Goal: Task Accomplishment & Management: Understand process/instructions

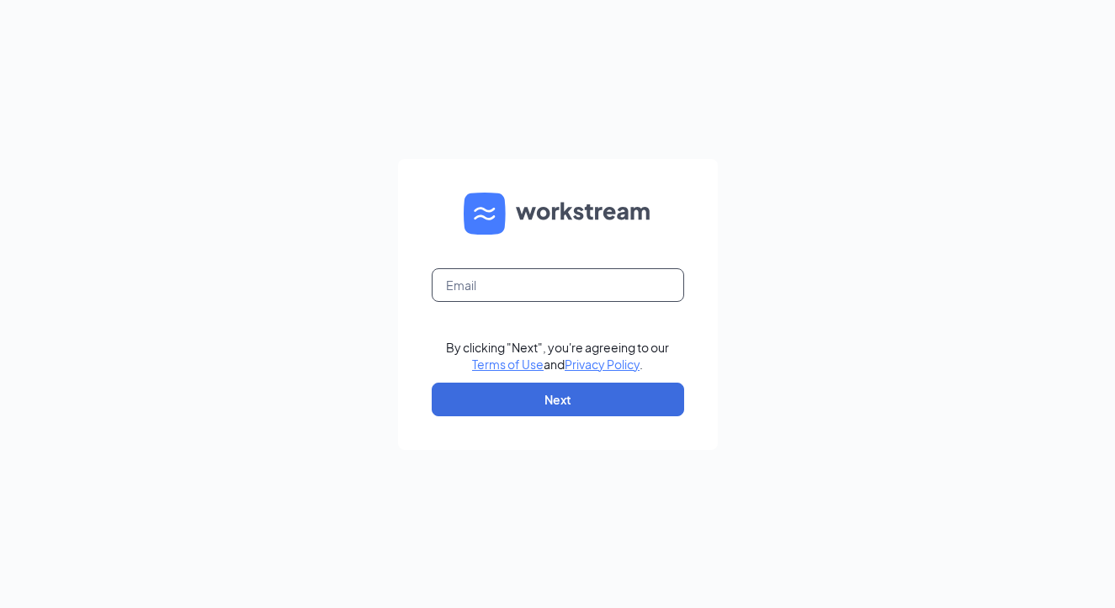
click at [497, 287] on input "text" at bounding box center [558, 285] width 252 height 34
type input "[PERSON_NAME][EMAIL_ADDRESS][DOMAIN_NAME]"
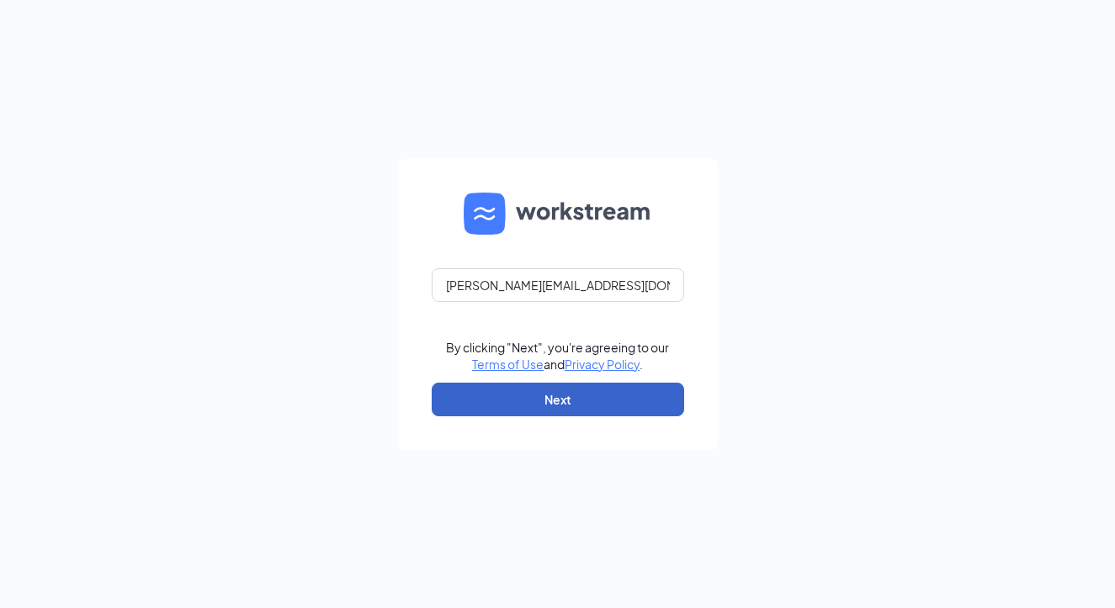
click at [572, 396] on button "Next" at bounding box center [558, 400] width 252 height 34
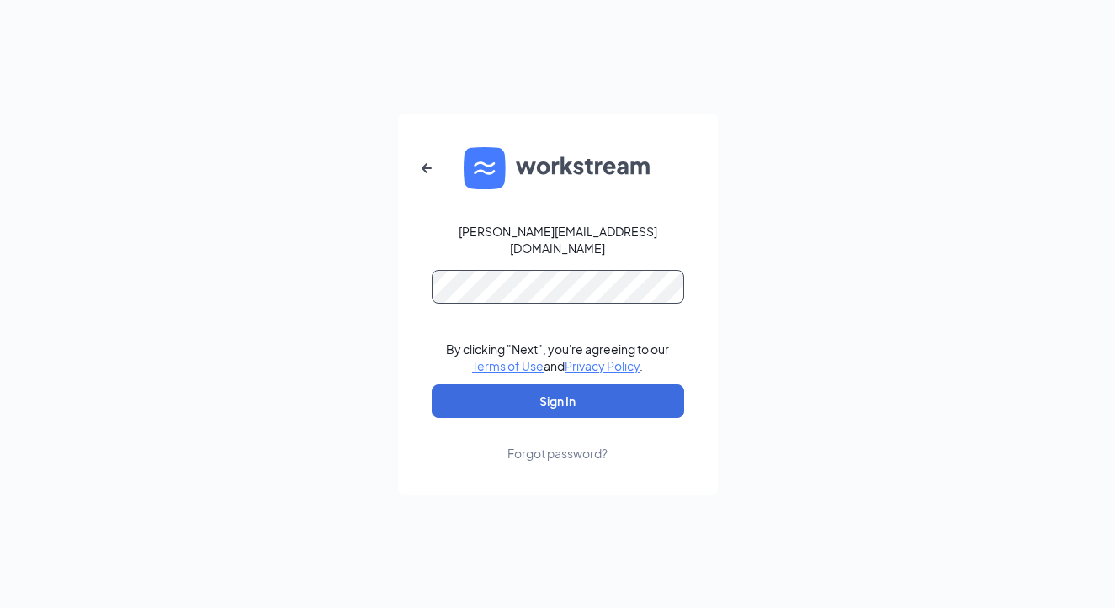
click at [432, 384] on button "Sign In" at bounding box center [558, 401] width 252 height 34
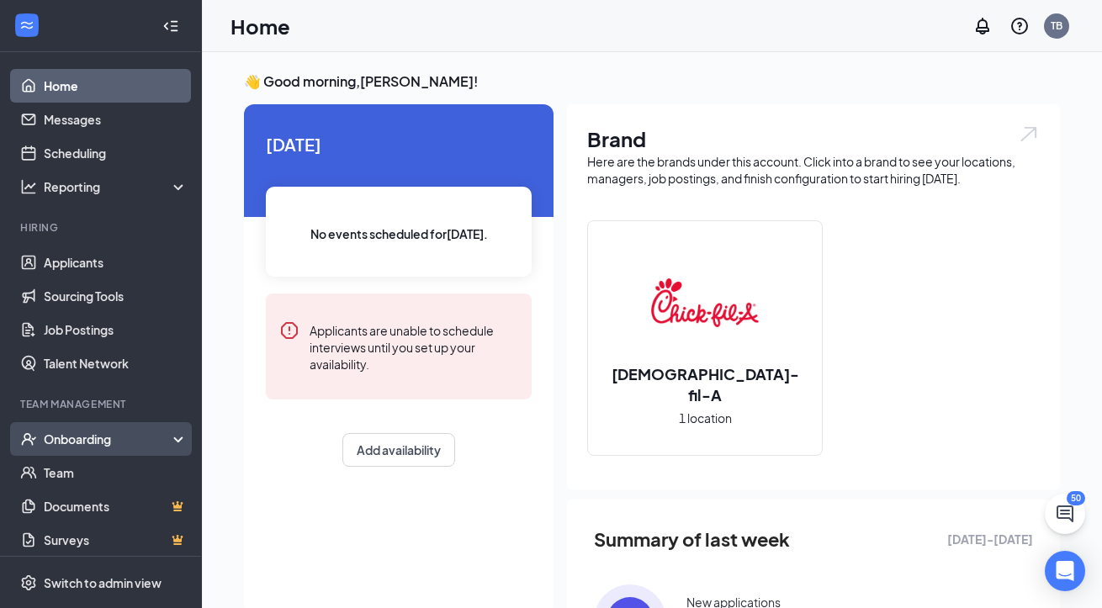
click at [175, 441] on icon at bounding box center [181, 441] width 13 height 0
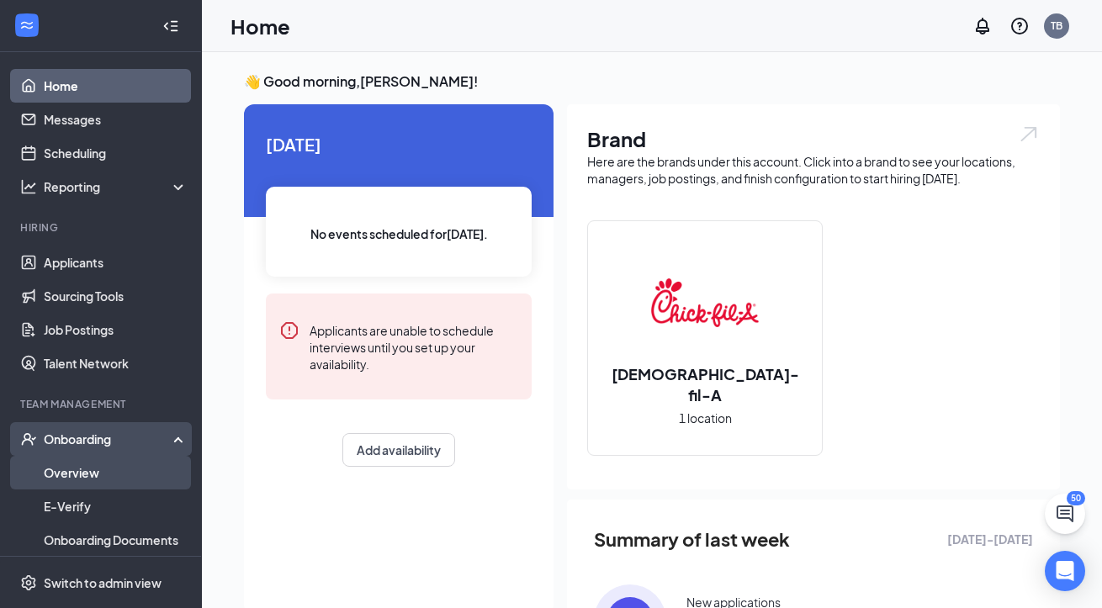
click at [97, 466] on link "Overview" at bounding box center [116, 473] width 144 height 34
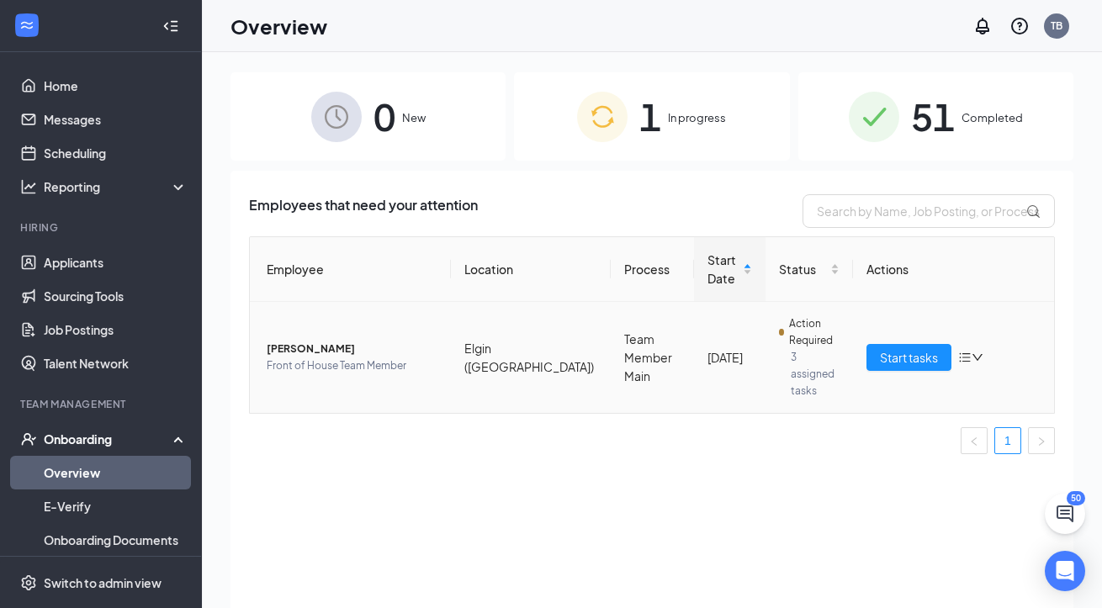
click at [292, 341] on span "[PERSON_NAME]" at bounding box center [352, 349] width 171 height 17
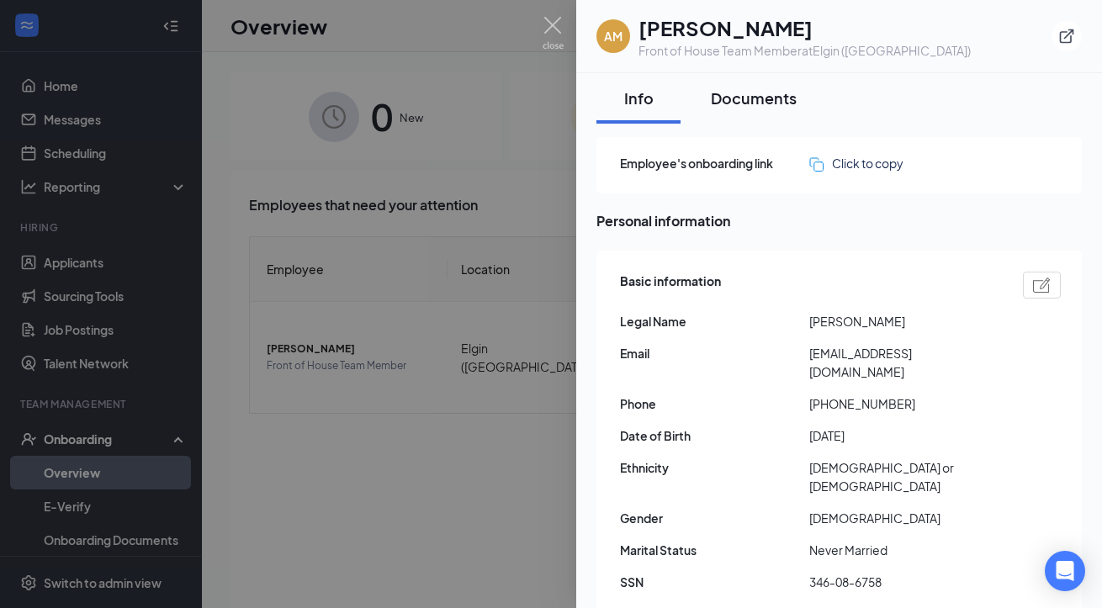
click at [748, 101] on div "Documents" at bounding box center [754, 97] width 86 height 21
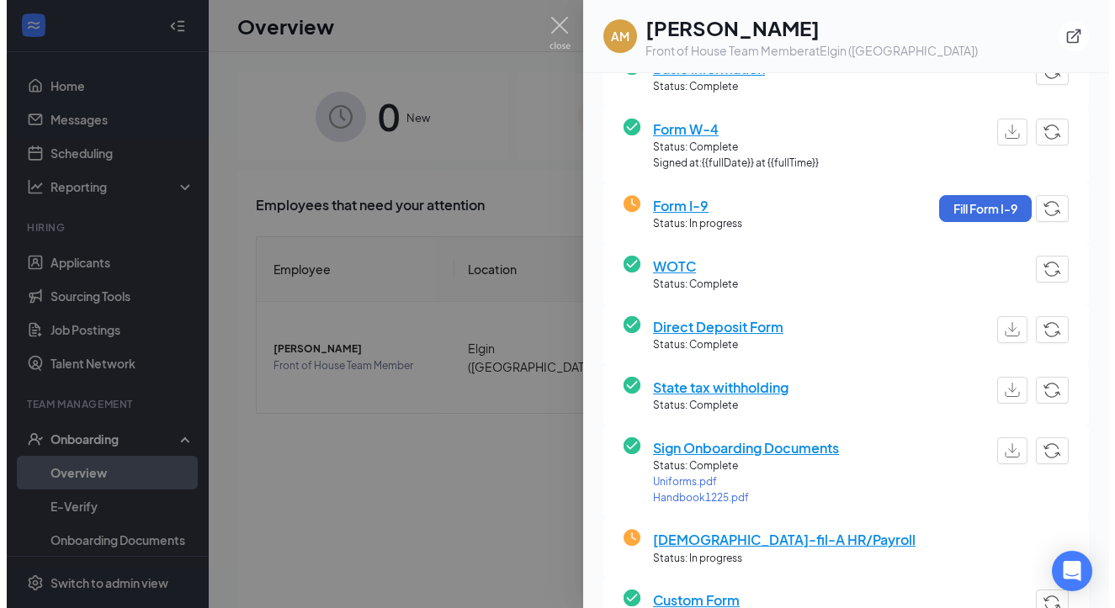
scroll to position [252, 0]
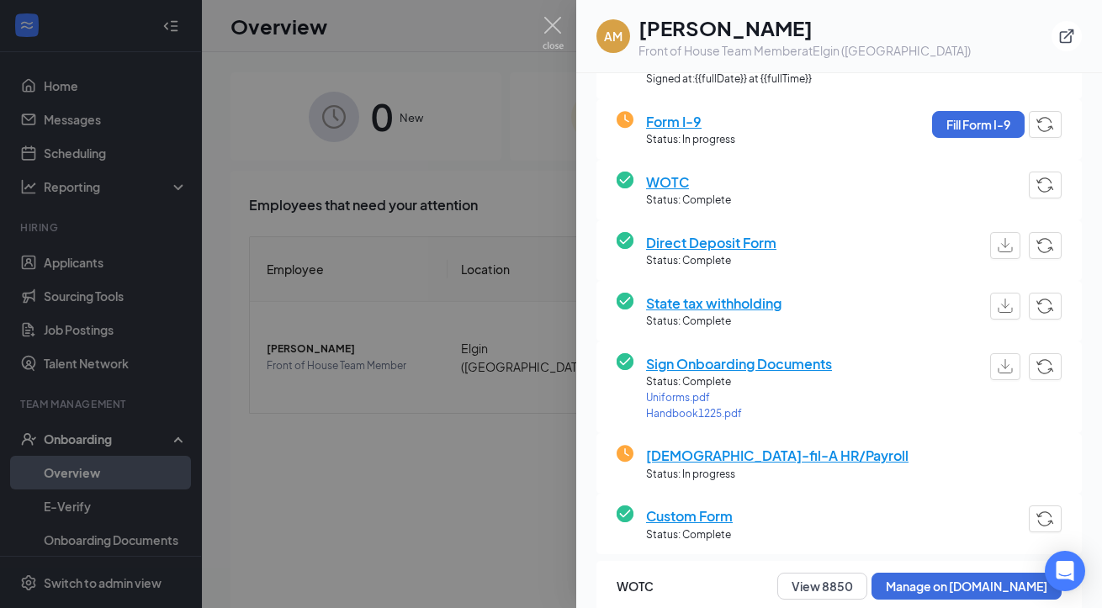
click at [711, 366] on span "Sign Onboarding Documents" at bounding box center [739, 363] width 186 height 21
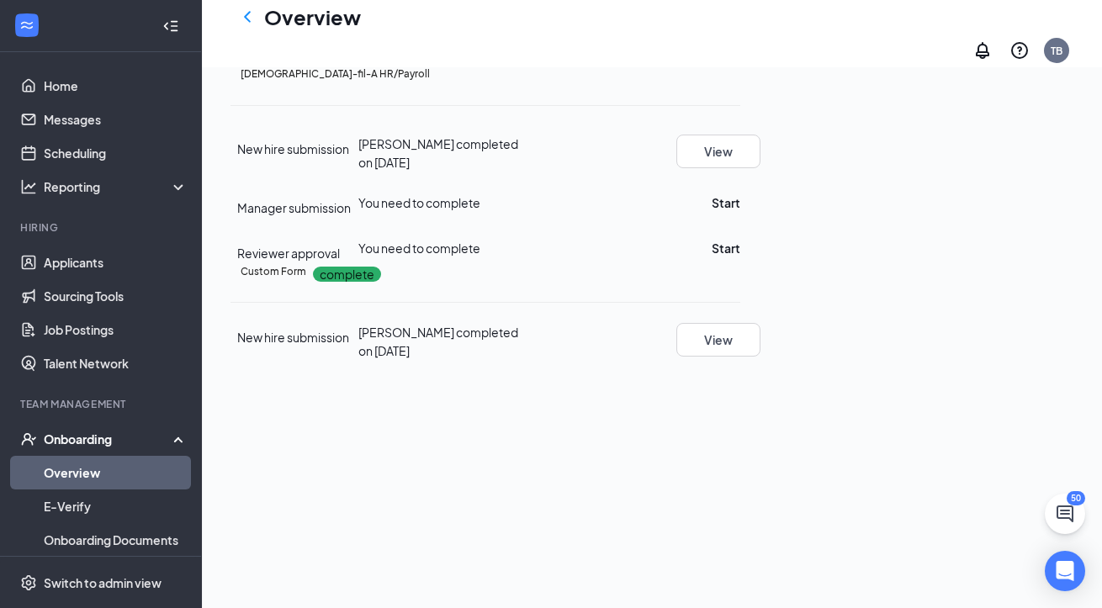
scroll to position [678, 0]
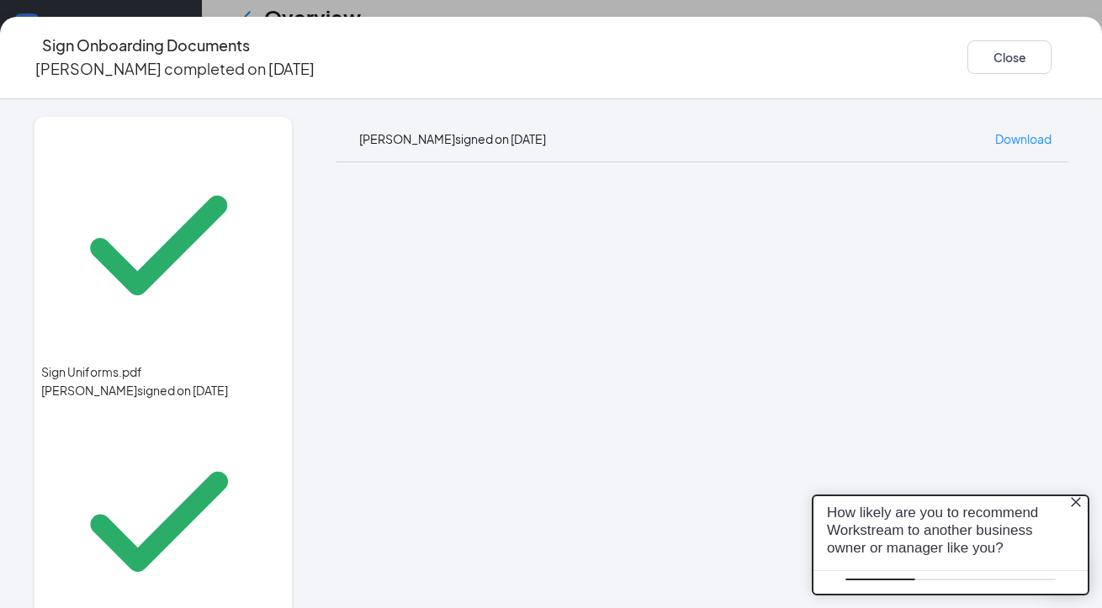
scroll to position [0, 0]
